Goal: Task Accomplishment & Management: Use online tool/utility

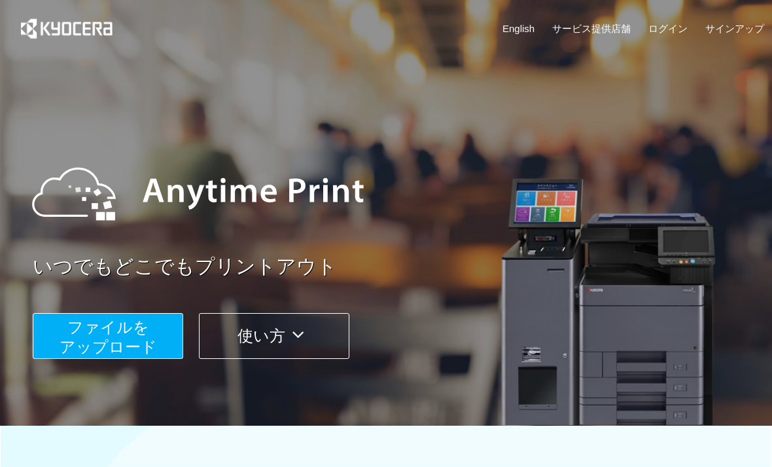
click at [113, 345] on span "ファイルを ​​アップロード" at bounding box center [109, 336] width 98 height 37
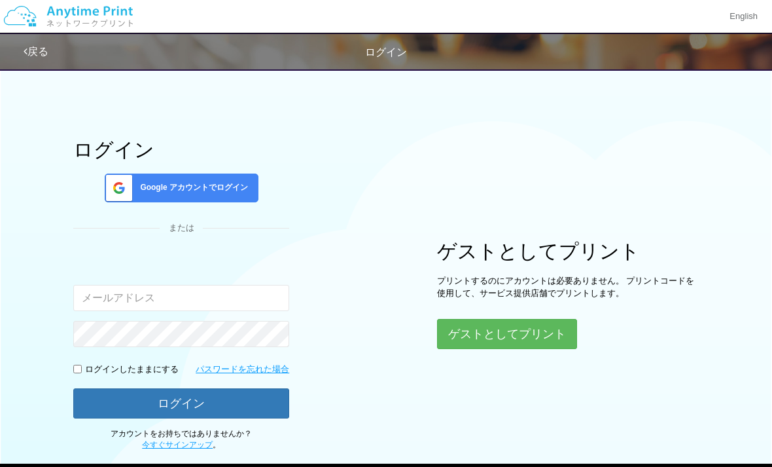
click at [553, 340] on button "ゲストとしてプリント" at bounding box center [507, 334] width 140 height 30
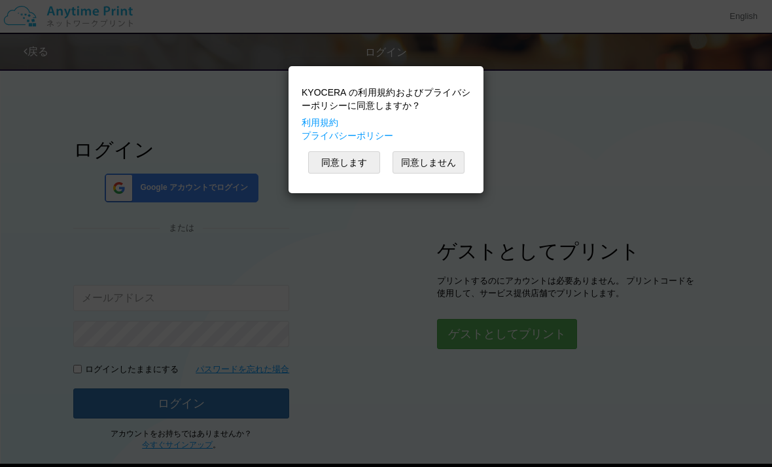
click at [332, 169] on button "同意します" at bounding box center [344, 162] width 72 height 22
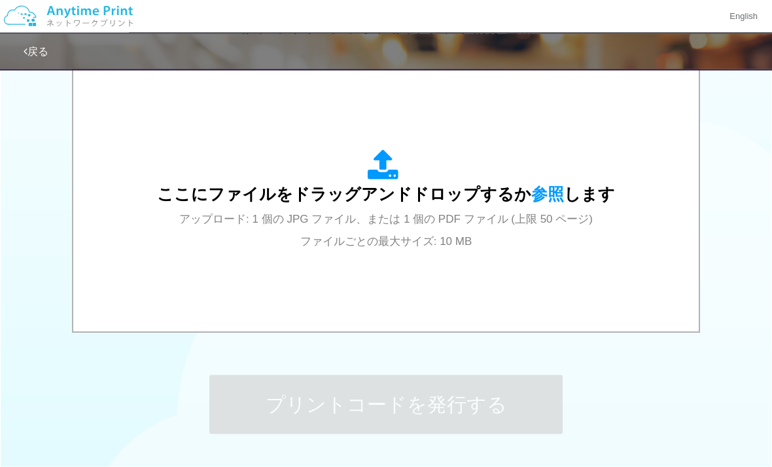
scroll to position [486, 0]
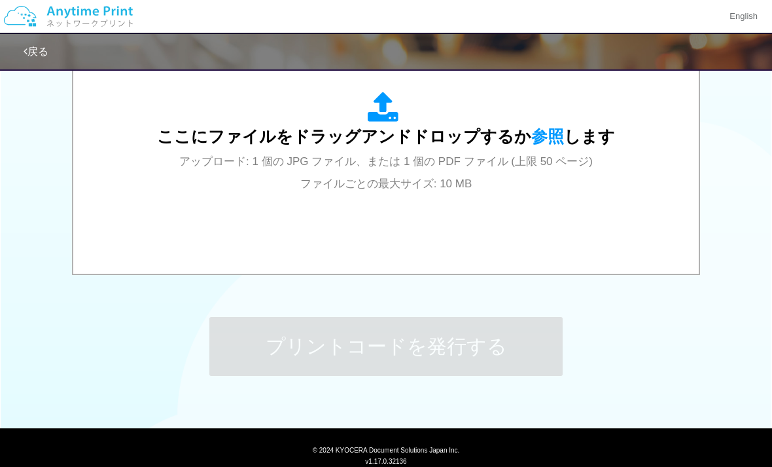
click at [362, 164] on span "アップロード: 1 個の JPG ファイル、または 1 個の PDF ファイル (上限 50 ページ) ファイルごとの最大サイズ: 10 MB" at bounding box center [386, 172] width 414 height 35
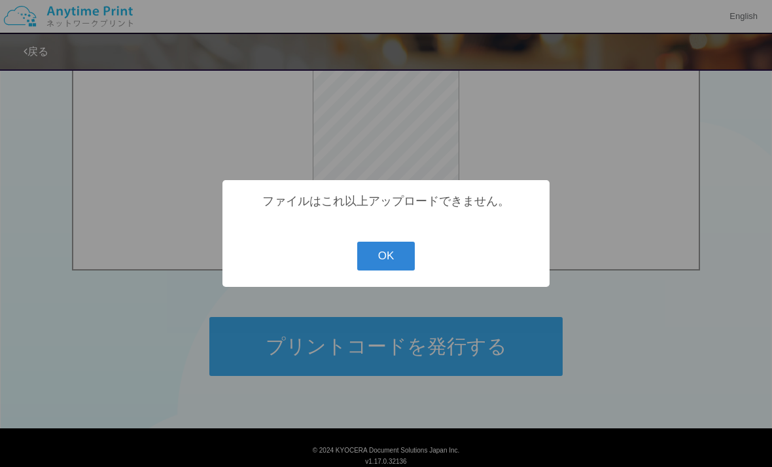
click at [372, 270] on button "OK" at bounding box center [386, 256] width 58 height 29
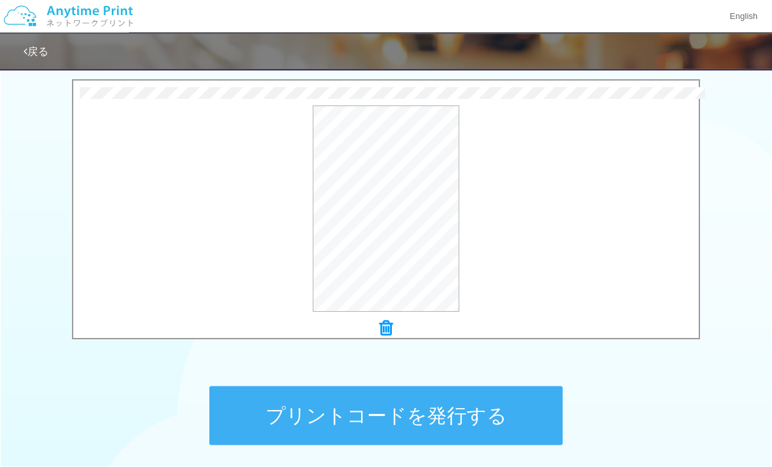
scroll to position [418, 0]
click at [514, 422] on button "プリントコードを発行する" at bounding box center [385, 415] width 353 height 59
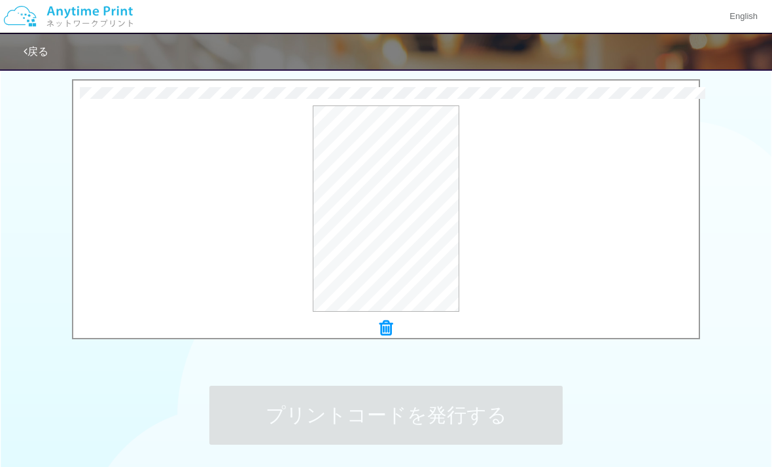
scroll to position [0, 0]
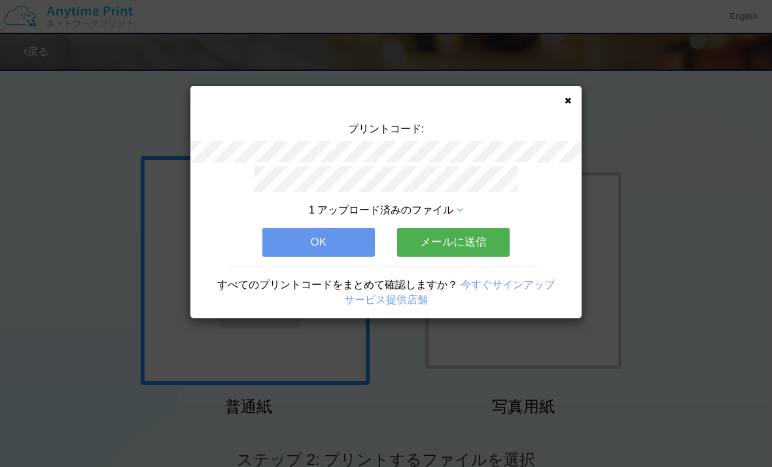
click at [318, 247] on button "OK" at bounding box center [318, 242] width 113 height 29
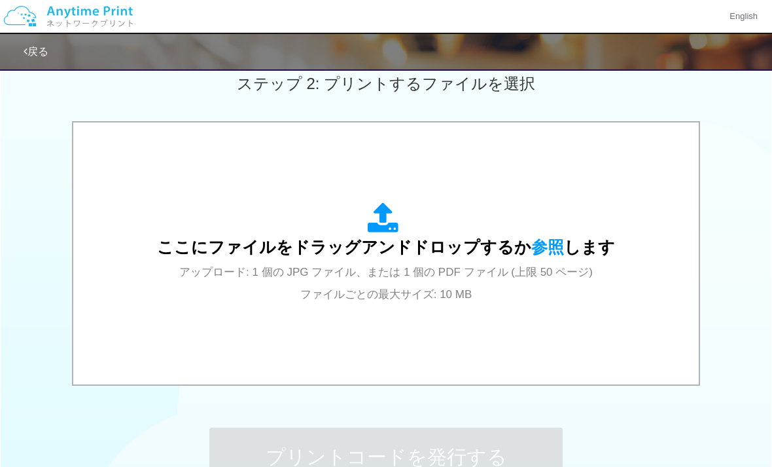
scroll to position [378, 0]
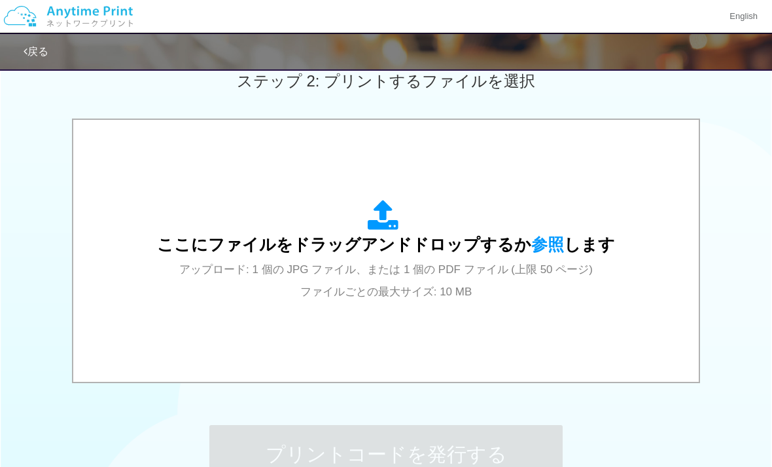
click at [422, 312] on div "ここにファイルをドラッグアンドドロップするか 参照 します アップロード: 1 個の JPG ファイル、または 1 個の PDF ファイル (上限 50 ペー…" at bounding box center [386, 251] width 600 height 236
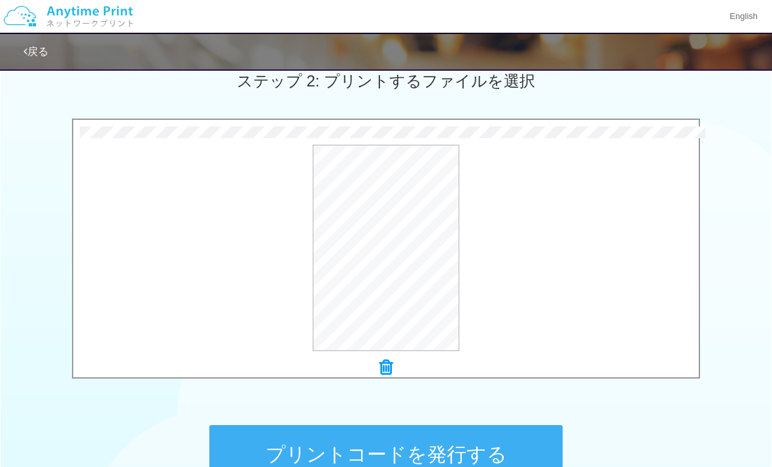
click at [521, 457] on button "プリントコードを発行する" at bounding box center [385, 454] width 353 height 59
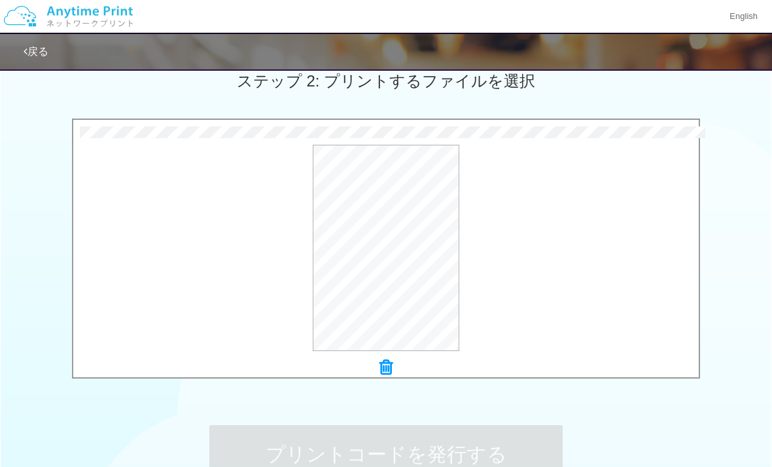
scroll to position [0, 0]
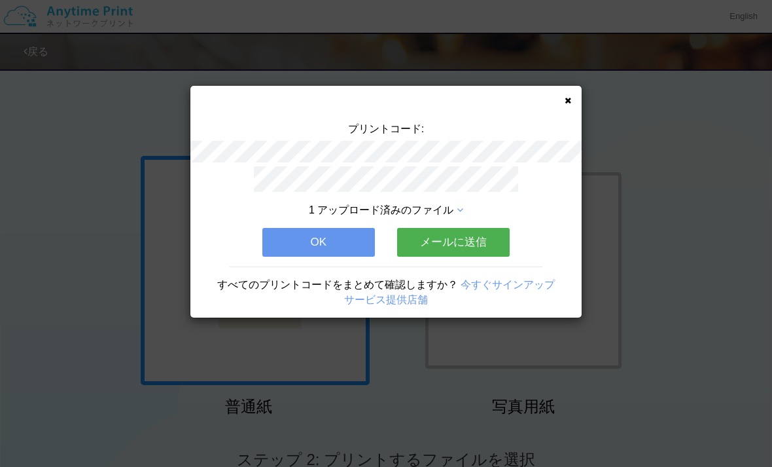
click at [569, 97] on icon at bounding box center [568, 100] width 7 height 9
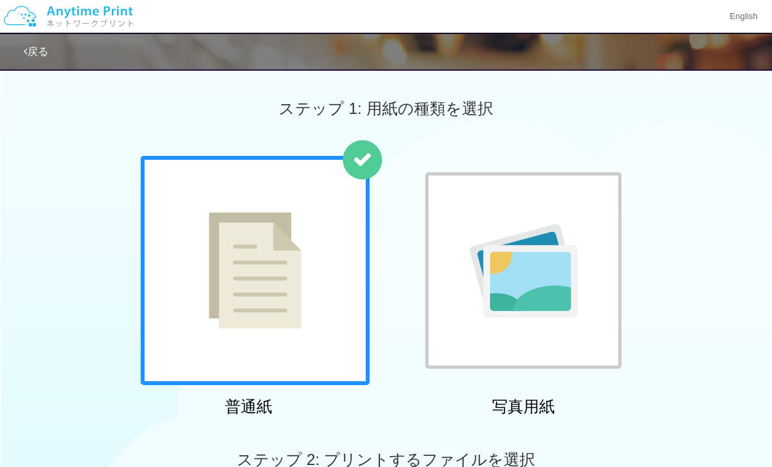
click at [562, 112] on div "ステップ 1: 用紙の種類を選択" at bounding box center [386, 109] width 772 height 94
click at [224, 297] on img at bounding box center [255, 270] width 93 height 117
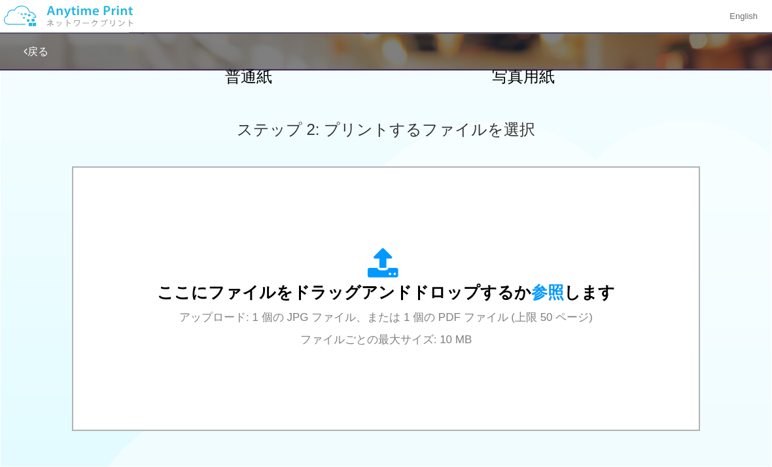
scroll to position [335, 0]
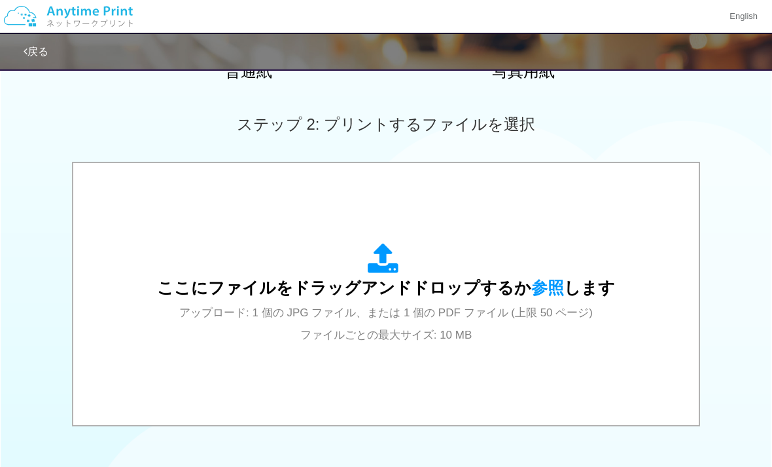
click at [494, 310] on span "アップロード: 1 個の JPG ファイル、または 1 個の PDF ファイル (上限 50 ページ) ファイルごとの最大サイズ: 10 MB" at bounding box center [386, 323] width 414 height 35
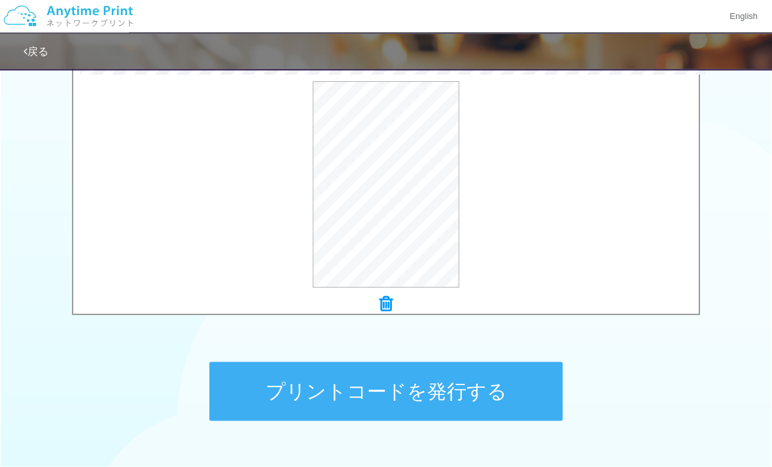
scroll to position [442, 0]
click at [305, 406] on button "プリントコードを発行する" at bounding box center [385, 390] width 353 height 59
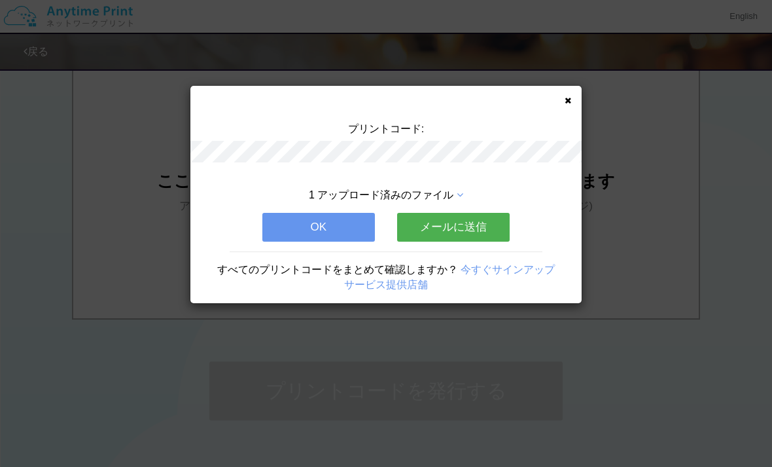
scroll to position [0, 0]
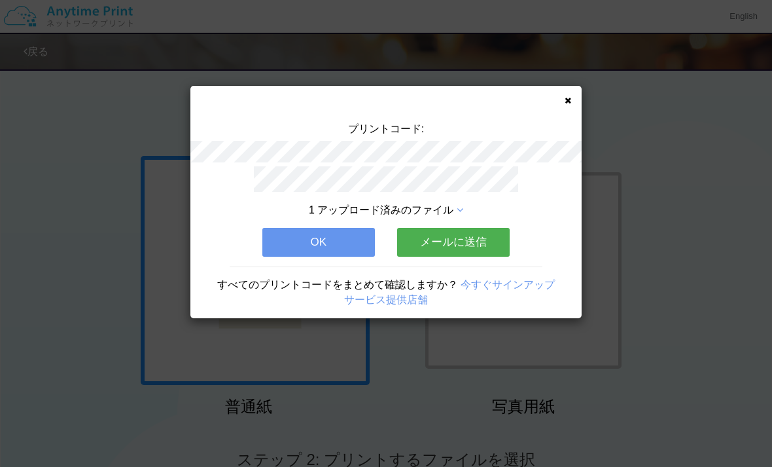
click at [336, 236] on button "OK" at bounding box center [318, 242] width 113 height 29
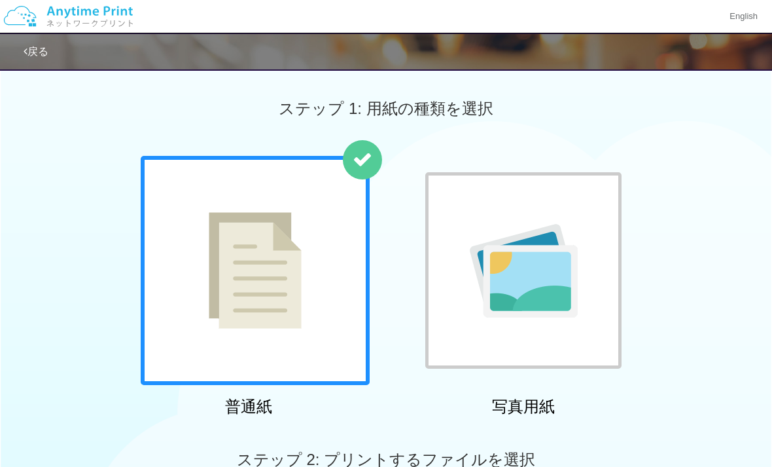
click at [307, 336] on div at bounding box center [255, 270] width 229 height 229
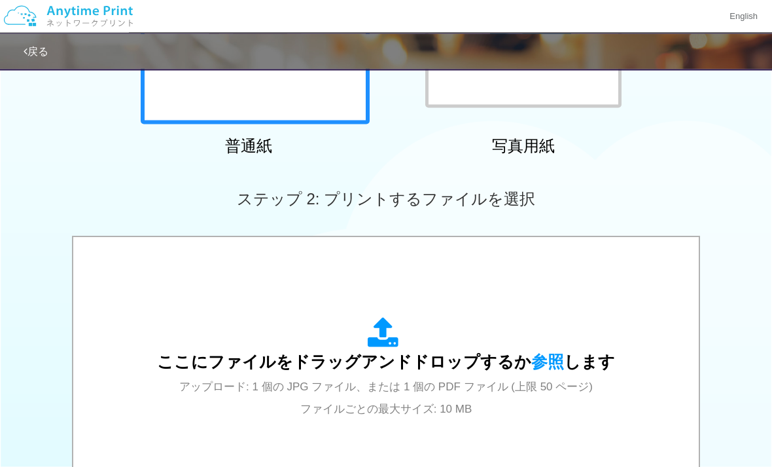
scroll to position [303, 0]
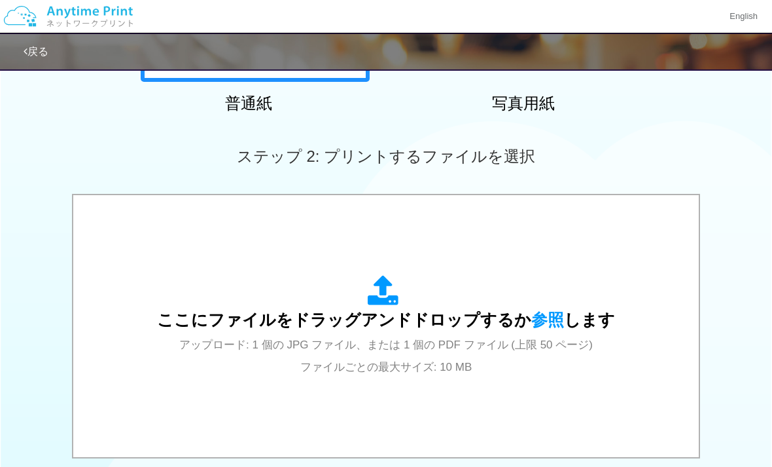
click at [507, 381] on div "ここにファイルをドラッグアンドドロップするか 参照 します アップロード: 1 個の JPG ファイル、または 1 個の PDF ファイル (上限 50 ペー…" at bounding box center [386, 326] width 600 height 236
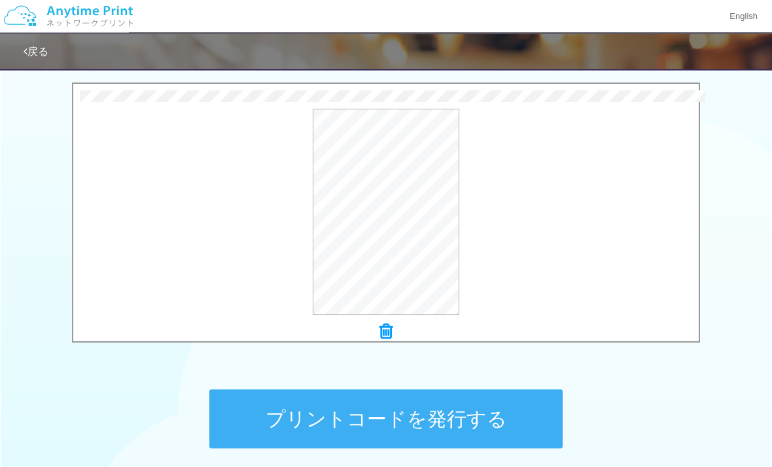
scroll to position [452, 0]
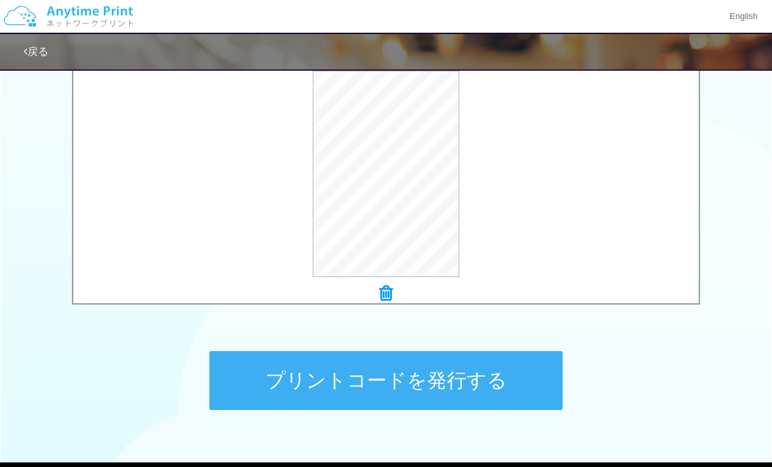
click at [507, 393] on button "プリントコードを発行する" at bounding box center [385, 380] width 353 height 59
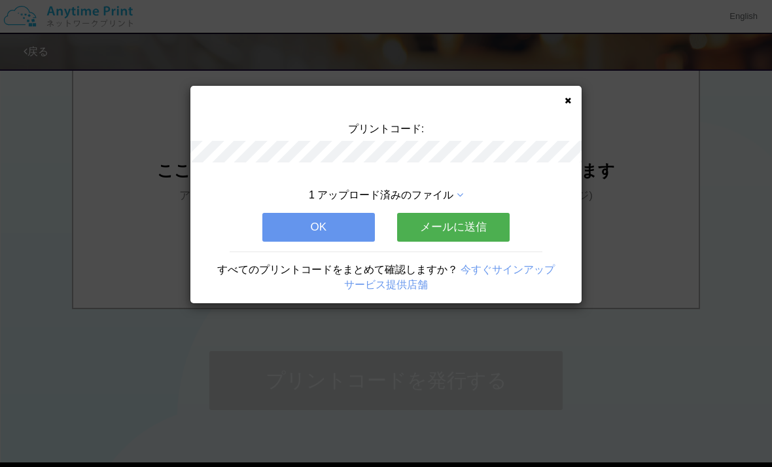
scroll to position [0, 0]
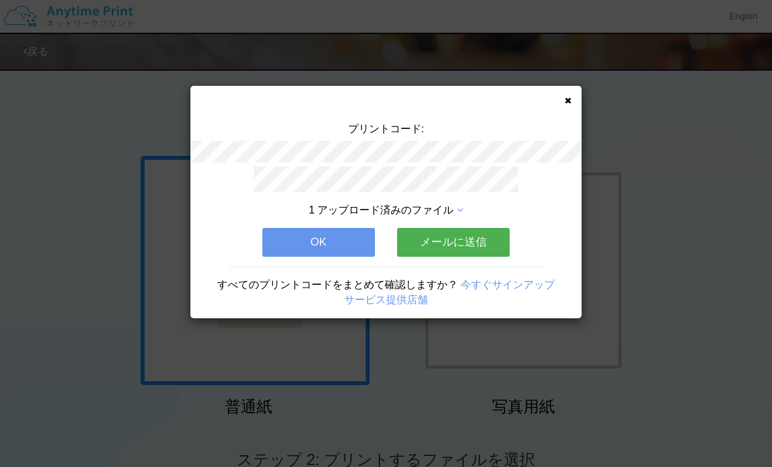
click at [461, 207] on icon at bounding box center [460, 210] width 7 height 10
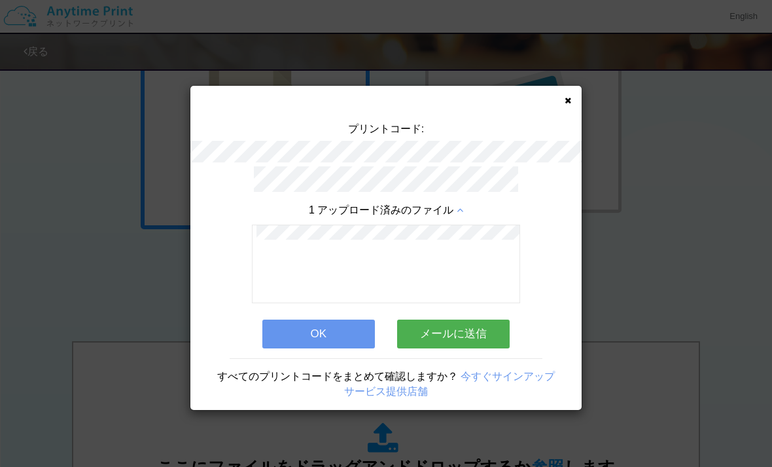
scroll to position [13, 0]
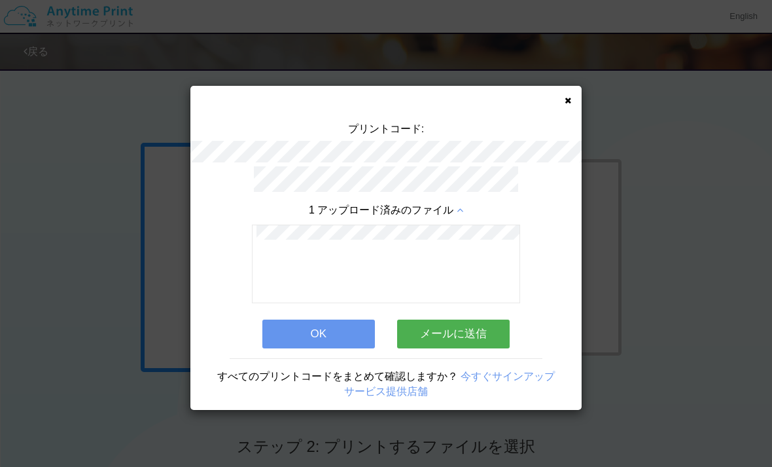
click at [557, 105] on div "プリントコード: 1 アップロード済みのファイル OK メールに送信 すべてのプリントコードをまとめて確認しますか？ 今すぐサインアップ サービス提供店舗" at bounding box center [385, 248] width 391 height 324
click at [562, 109] on div "プリントコード: 1 アップロード済みのファイル OK メールに送信 すべてのプリントコードをまとめて確認しますか？ 今すぐサインアップ サービス提供店舗" at bounding box center [385, 248] width 391 height 324
click at [565, 101] on icon at bounding box center [568, 100] width 7 height 9
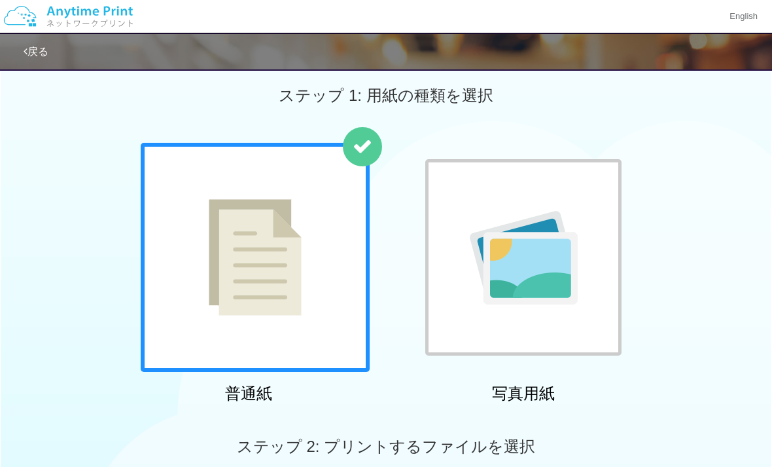
click at [232, 311] on img at bounding box center [255, 257] width 93 height 117
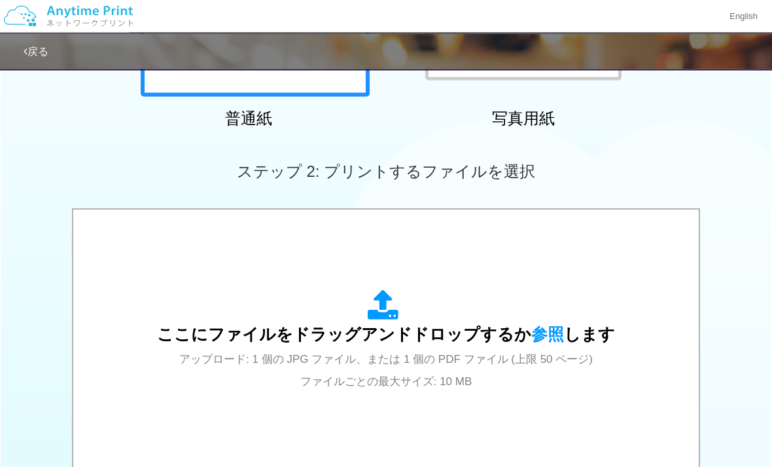
scroll to position [289, 0]
click at [472, 341] on span "ここにファイルをドラッグアンドドロップするか 参照 します" at bounding box center [386, 334] width 458 height 18
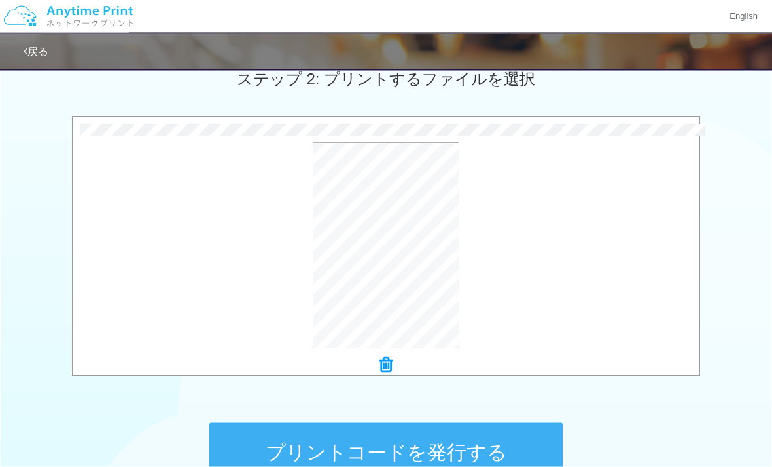
scroll to position [381, 0]
click at [524, 456] on button "プリントコードを発行する" at bounding box center [385, 451] width 353 height 59
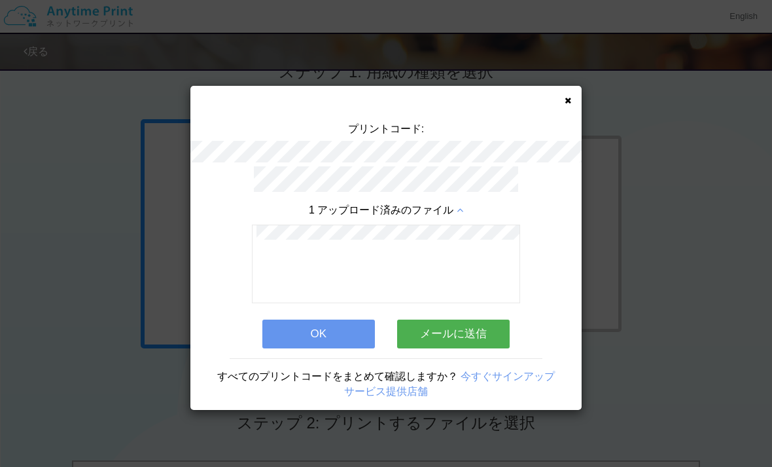
scroll to position [41, 0]
click at [580, 79] on div "プリントコード: 1 アップロード済みのファイル OK メールに送信 すべてのプリントコードをまとめて確認しますか？ 今すぐサインアップ サービス提供店舗" at bounding box center [386, 233] width 772 height 467
click at [570, 98] on icon at bounding box center [568, 100] width 7 height 9
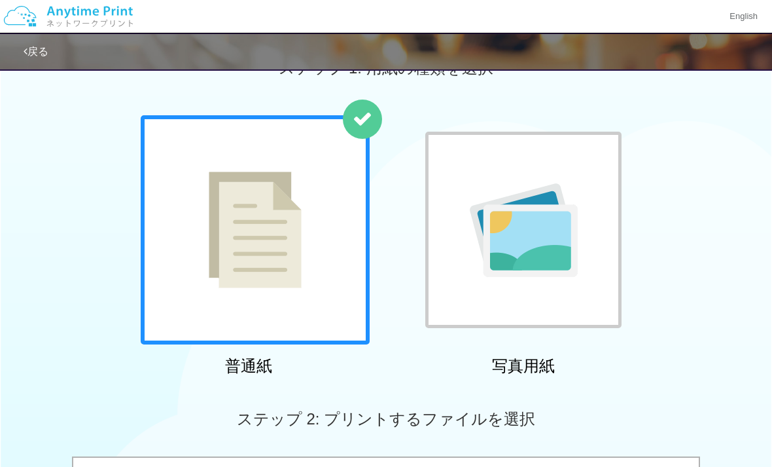
scroll to position [0, 0]
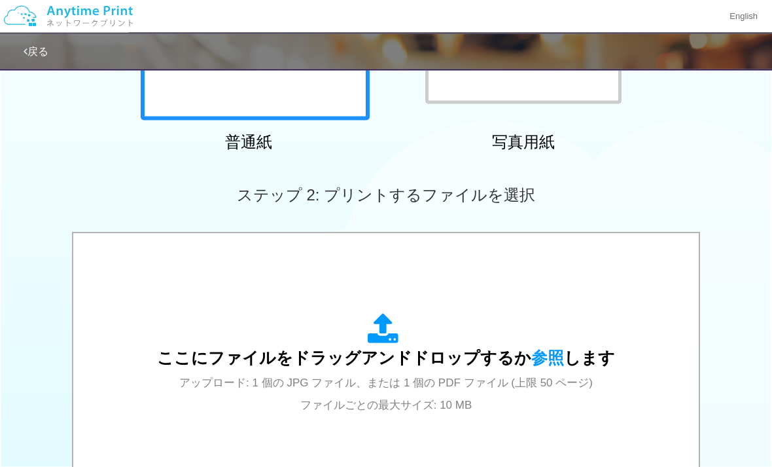
scroll to position [298, 0]
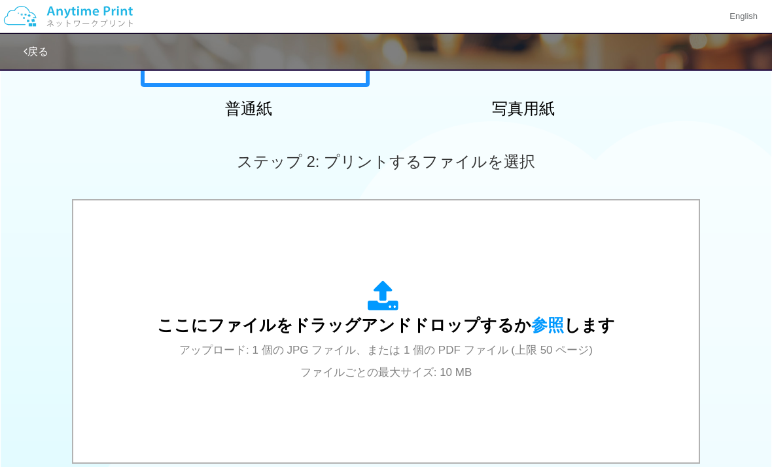
click at [357, 314] on div "ここにファイルをドラッグアンドドロップするか 参照 します アップロード: 1 個の JPG ファイル、または 1 個の PDF ファイル (上限 50 ペー…" at bounding box center [386, 331] width 458 height 102
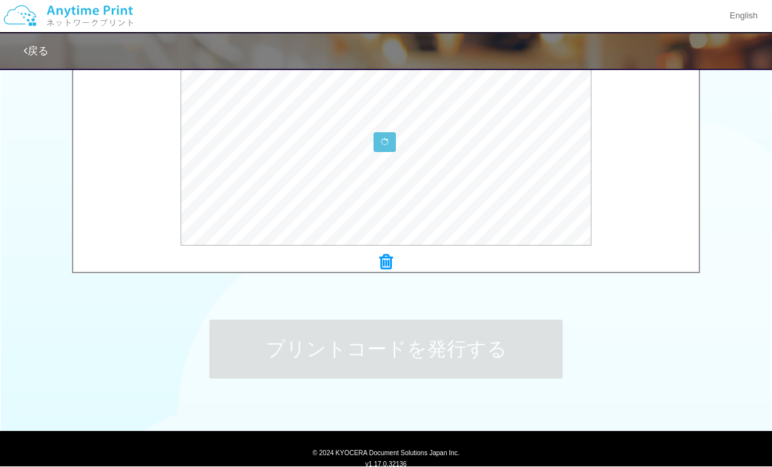
scroll to position [484, 0]
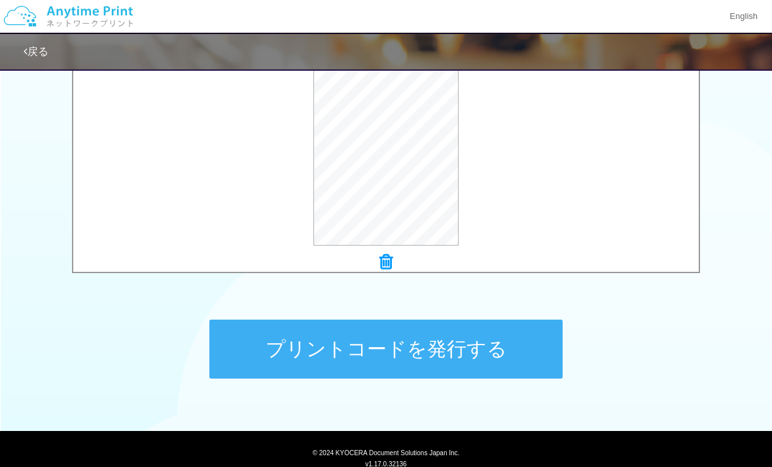
click at [513, 344] on button "プリントコードを発行する" at bounding box center [385, 348] width 353 height 59
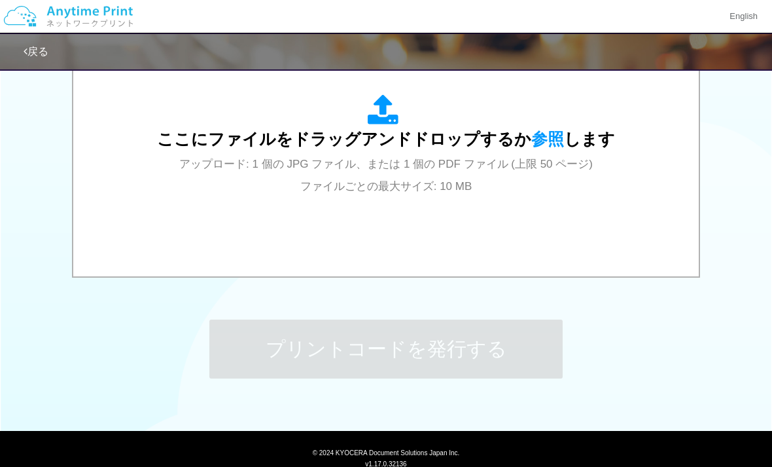
scroll to position [0, 0]
